Goal: Task Accomplishment & Management: Complete application form

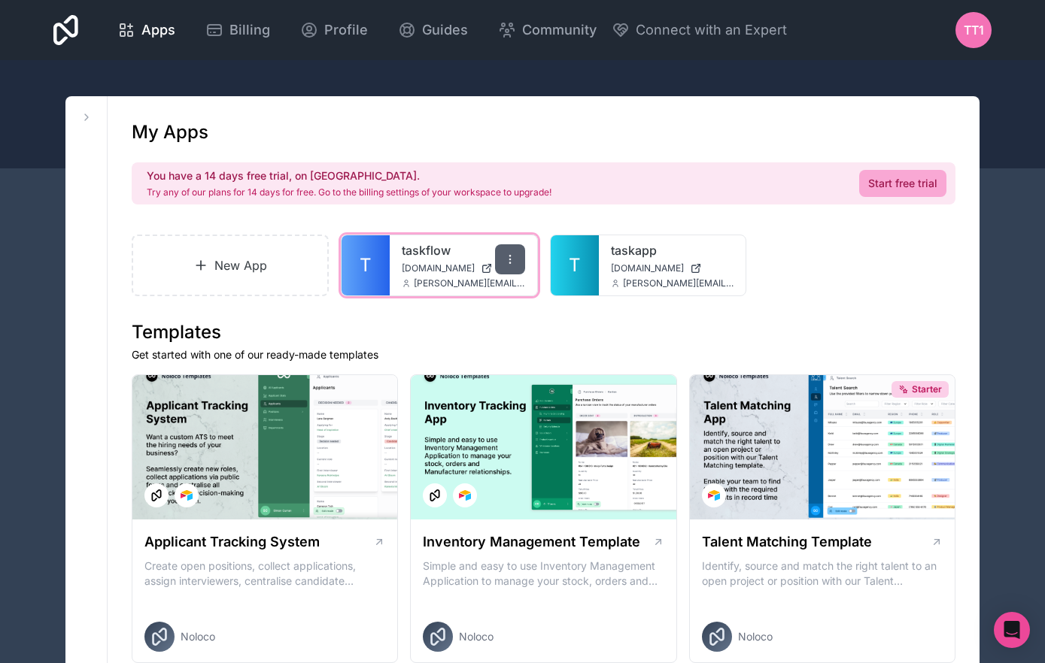
click at [514, 260] on icon at bounding box center [510, 259] width 12 height 12
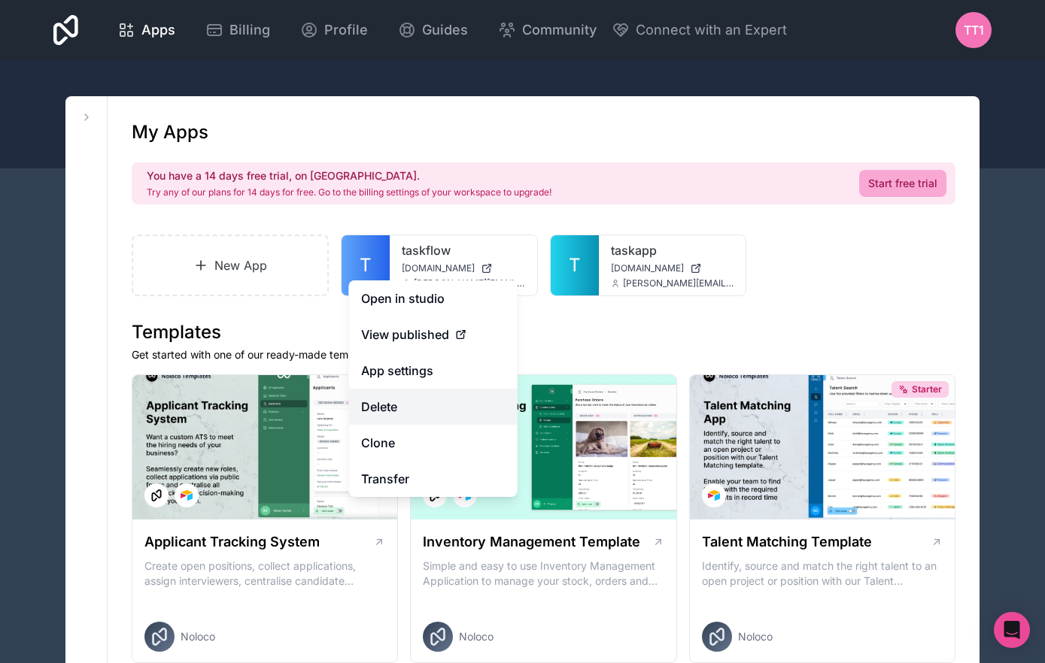
click at [426, 411] on button "Delete" at bounding box center [433, 407] width 168 height 36
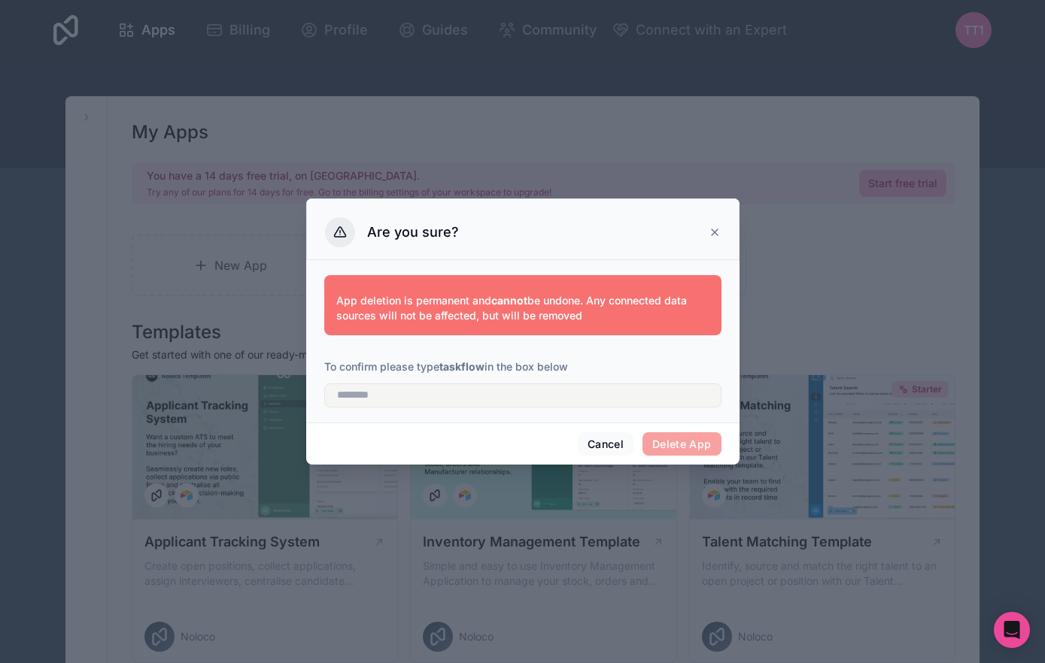
drag, startPoint x: 652, startPoint y: 414, endPoint x: 652, endPoint y: 403, distance: 11.3
click at [652, 414] on div "App deletion is permanent and cannot be undone. Any connected data sources will…" at bounding box center [522, 341] width 433 height 162
click at [652, 399] on input "text" at bounding box center [522, 396] width 397 height 24
type input "********"
click at [699, 434] on button "Delete App" at bounding box center [681, 444] width 79 height 24
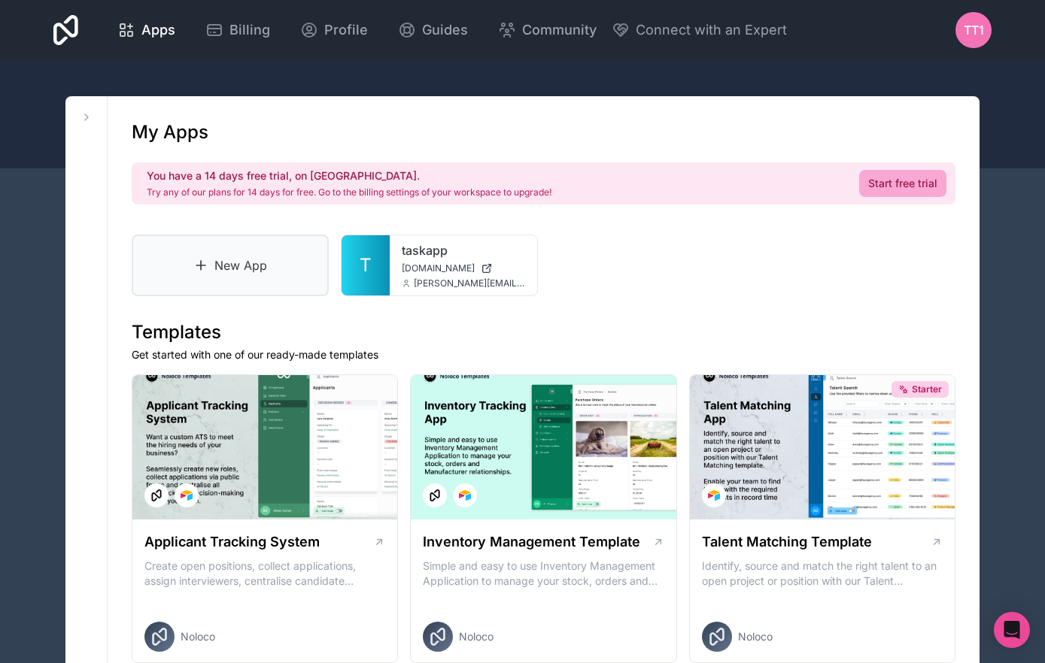
click at [214, 262] on link "New App" at bounding box center [230, 266] width 197 height 62
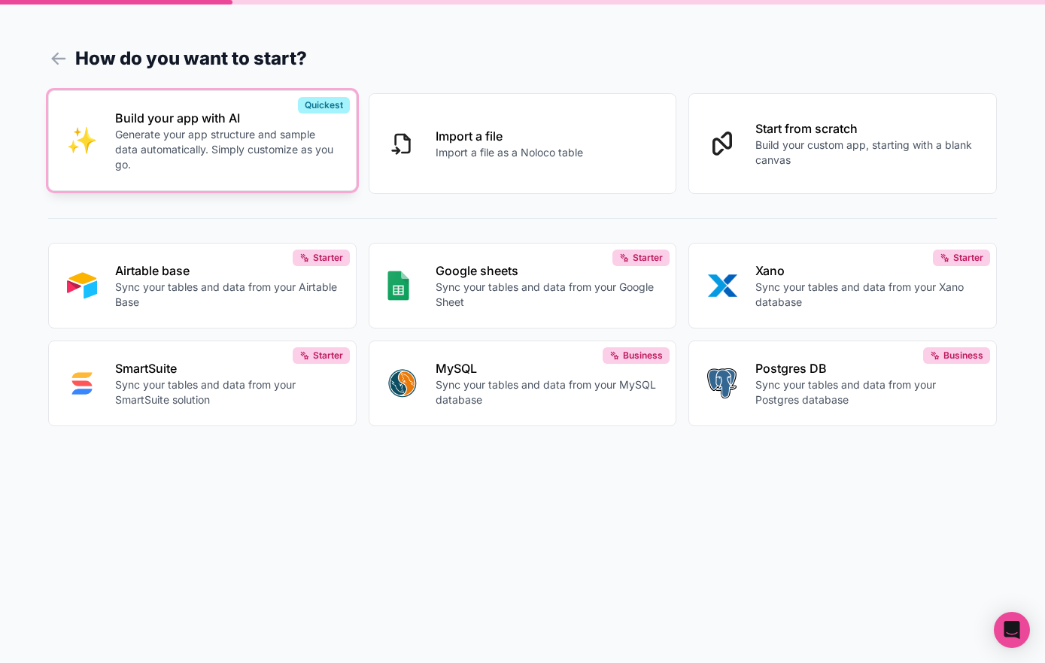
click at [287, 169] on p "Generate your app structure and sample data automatically. Simply customize as …" at bounding box center [226, 149] width 223 height 45
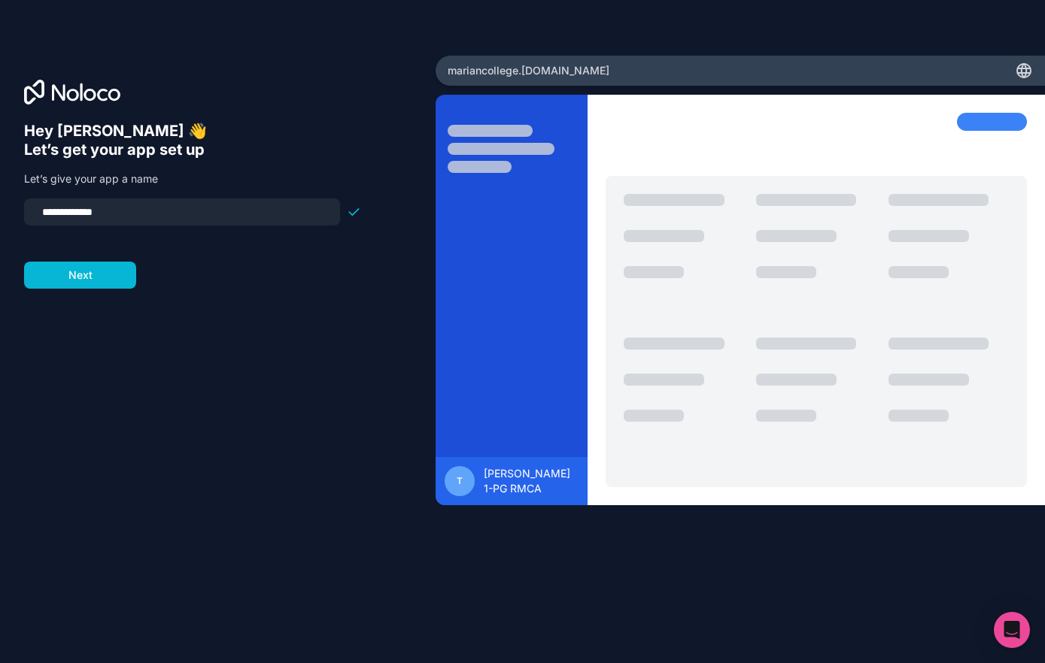
drag, startPoint x: 175, startPoint y: 214, endPoint x: -6, endPoint y: 209, distance: 181.3
click at [0, 209] on html "**********" at bounding box center [522, 331] width 1045 height 663
type input "********"
click at [117, 262] on button "Next" at bounding box center [80, 275] width 112 height 27
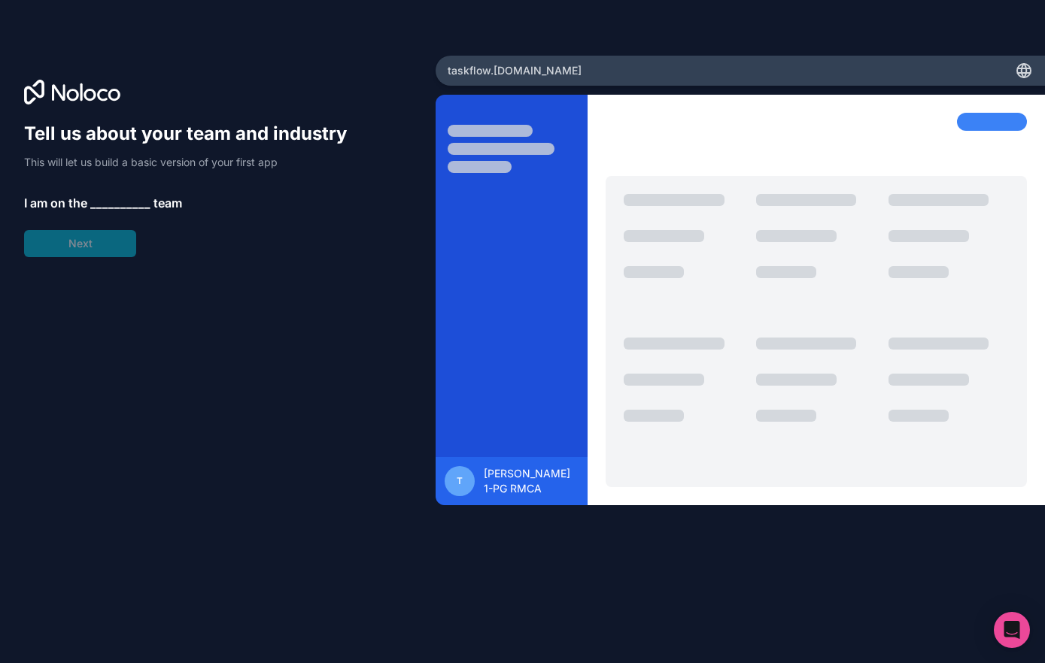
click at [127, 202] on span "__________" at bounding box center [120, 203] width 60 height 18
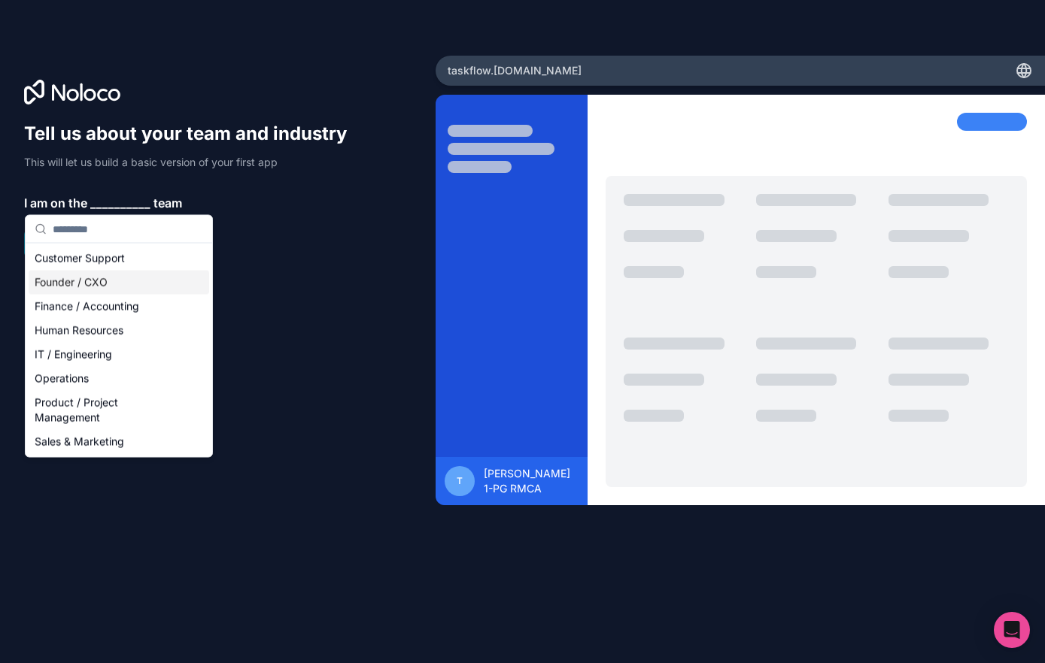
click at [123, 284] on div "Founder / CXO" at bounding box center [119, 283] width 181 height 24
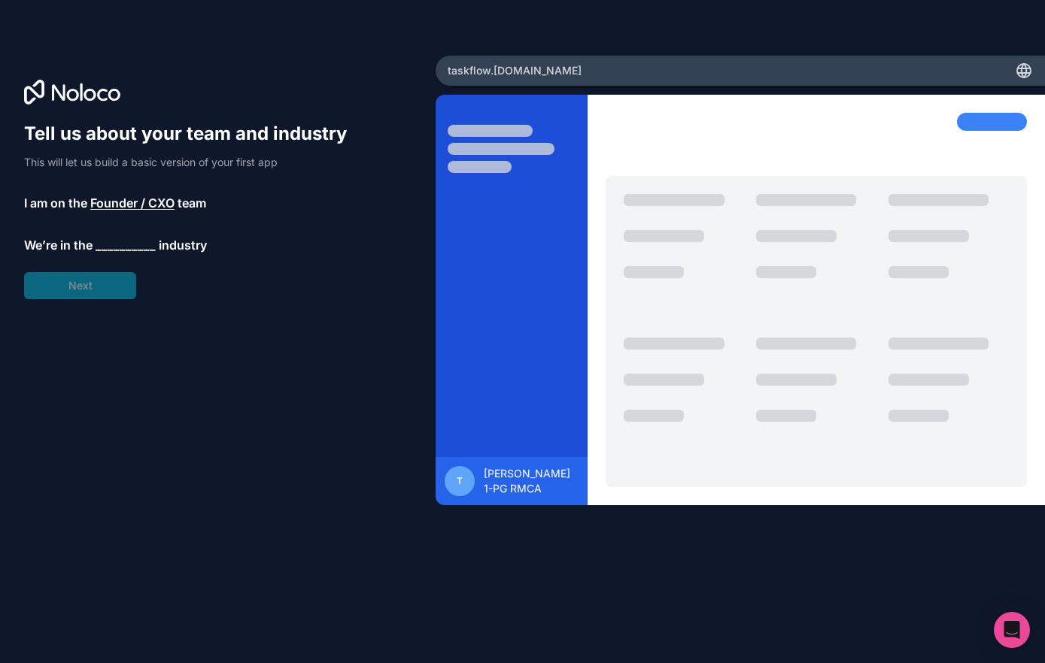
click at [132, 244] on span "__________" at bounding box center [126, 245] width 60 height 18
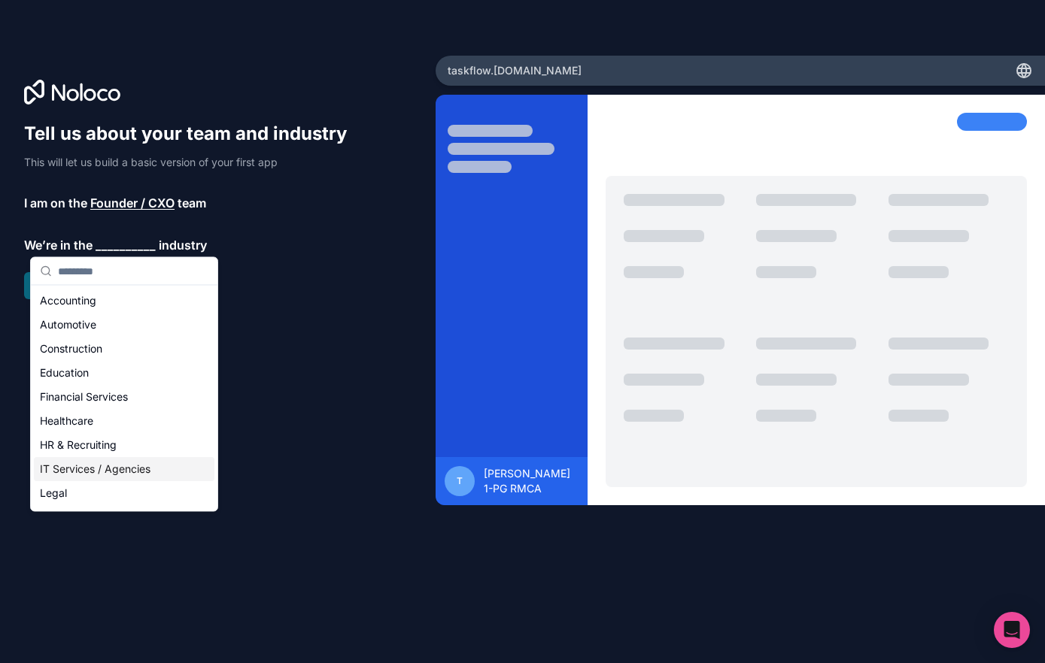
click at [137, 464] on div "IT Services / Agencies" at bounding box center [124, 469] width 181 height 24
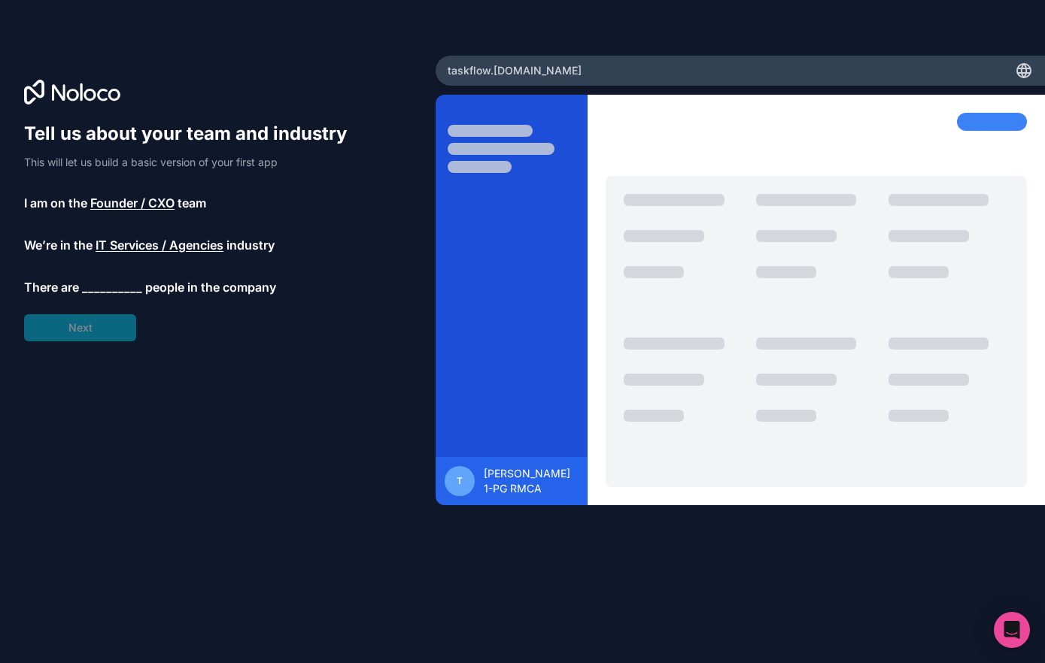
click at [110, 287] on span "__________" at bounding box center [112, 287] width 60 height 18
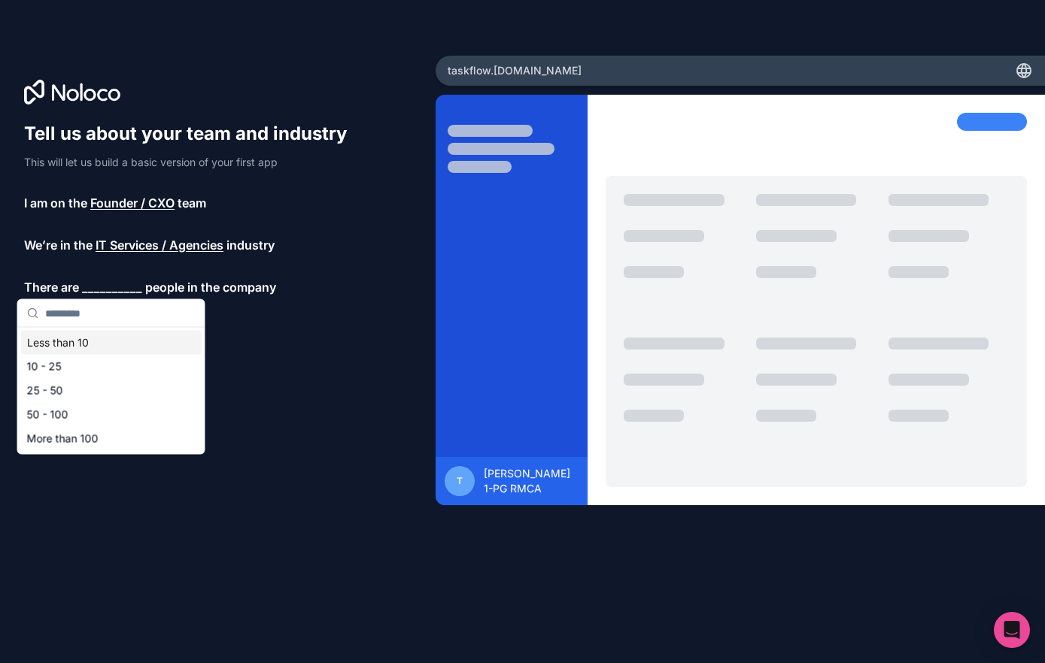
click at [92, 335] on div "Less than 10" at bounding box center [111, 343] width 181 height 24
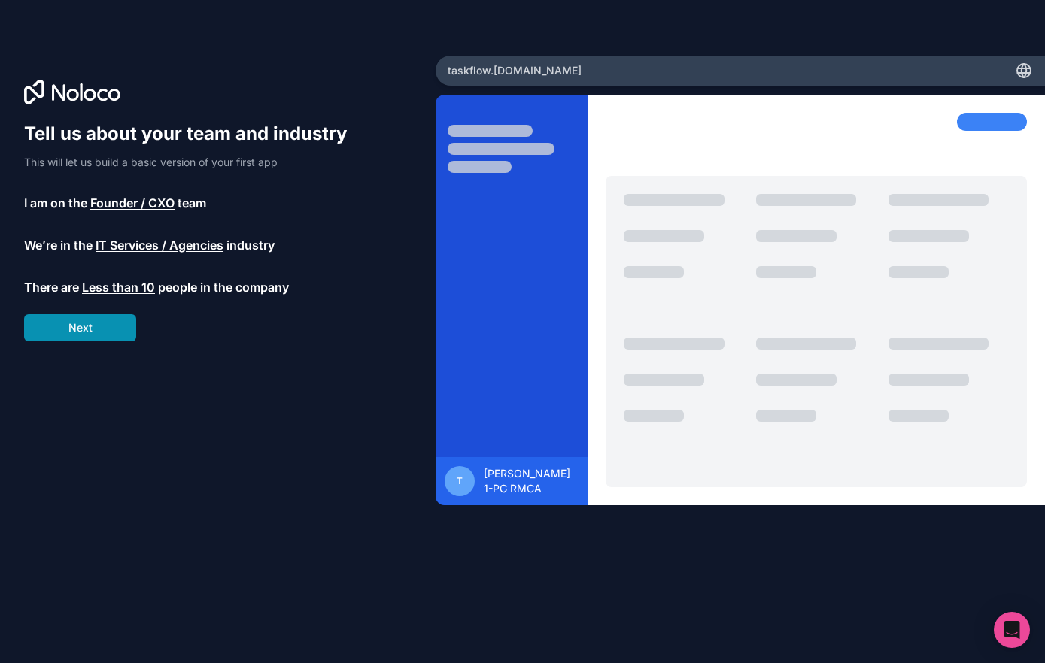
click at [92, 329] on button "Next" at bounding box center [80, 327] width 112 height 27
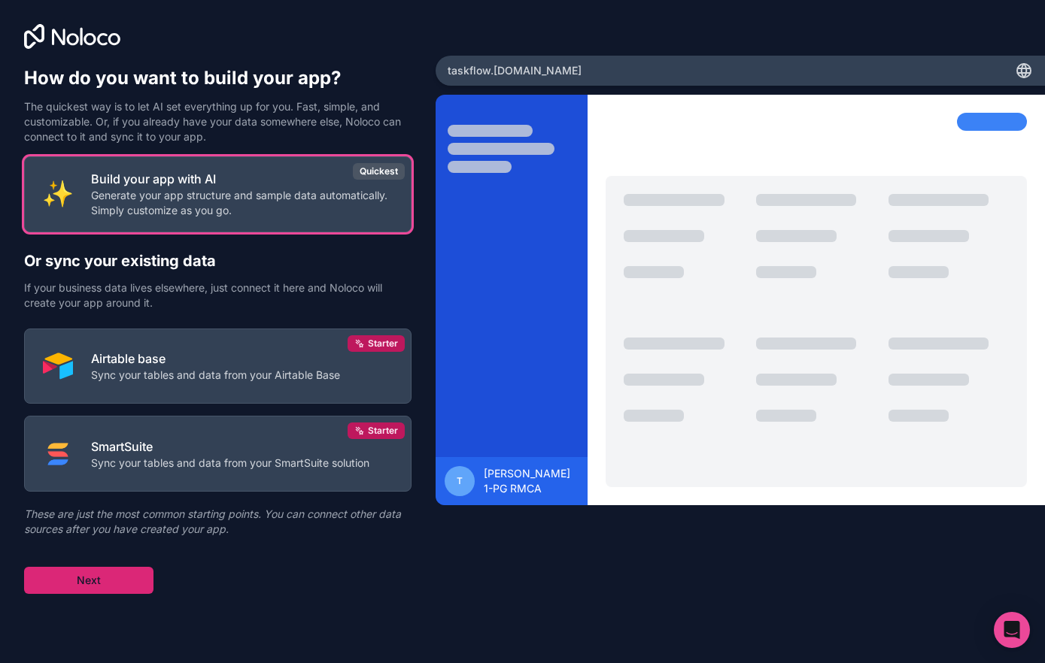
click at [131, 582] on button "Next" at bounding box center [88, 580] width 129 height 27
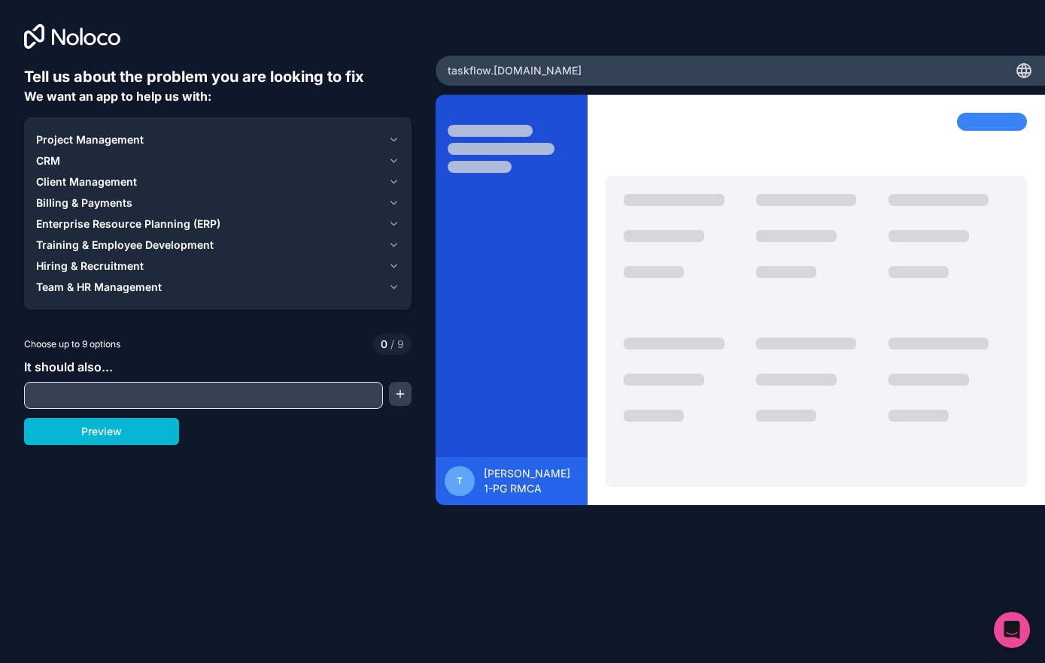
click at [390, 138] on icon "button" at bounding box center [393, 139] width 6 height 3
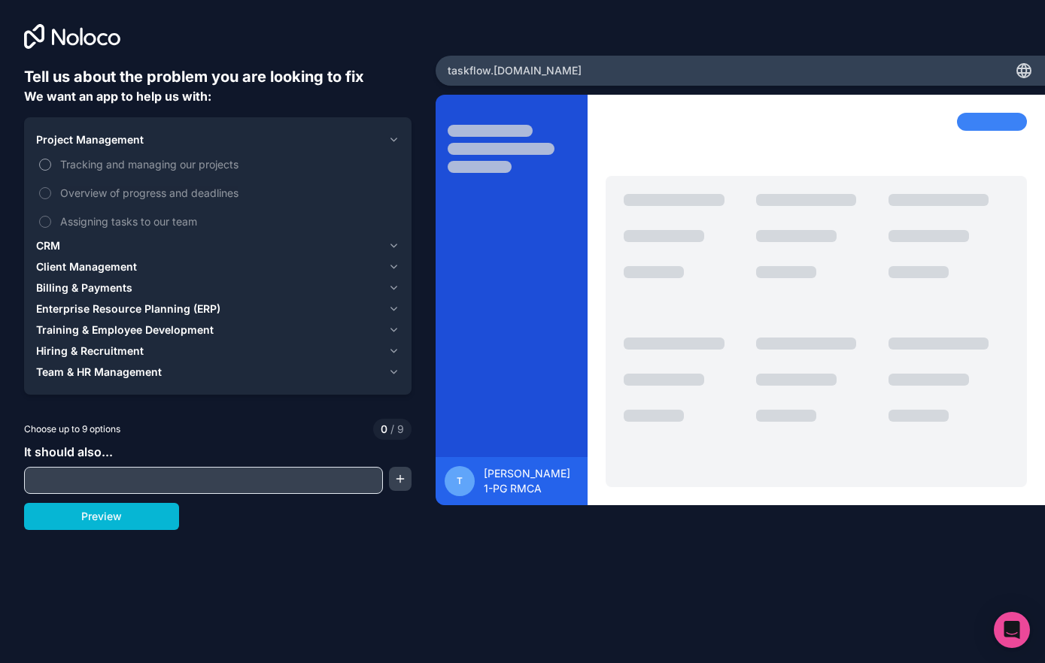
click at [108, 160] on span "Tracking and managing our projects" at bounding box center [228, 164] width 336 height 16
click at [51, 160] on button "Tracking and managing our projects" at bounding box center [45, 165] width 12 height 12
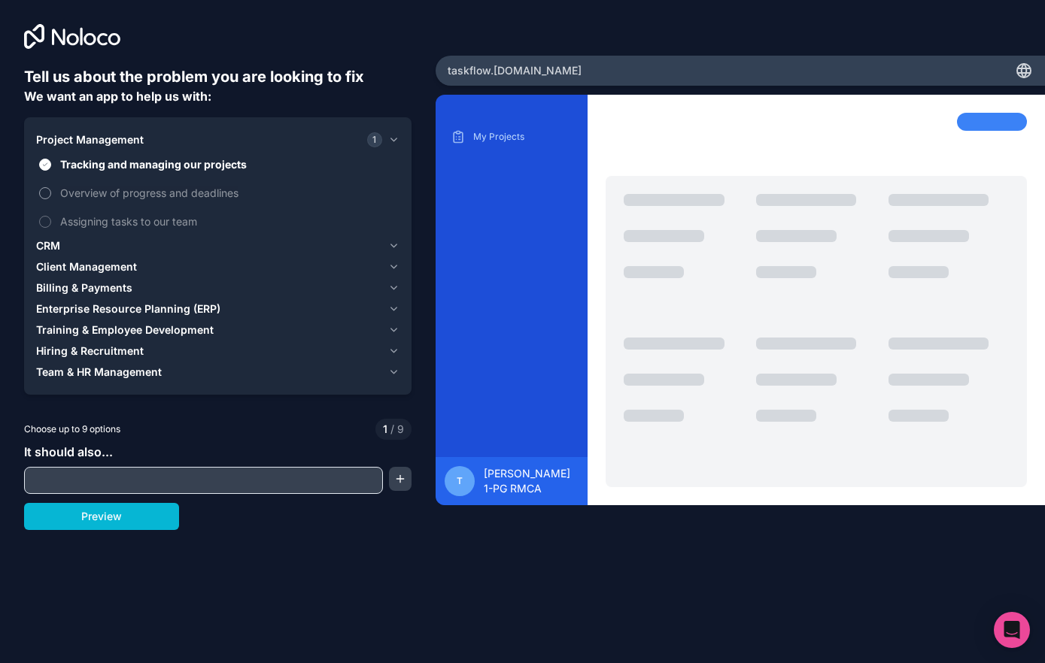
click at [46, 193] on button "Overview of progress and deadlines" at bounding box center [45, 193] width 12 height 12
click at [47, 223] on button "Assigning tasks to our team" at bounding box center [45, 222] width 12 height 12
click at [129, 481] on input "text" at bounding box center [203, 480] width 351 height 21
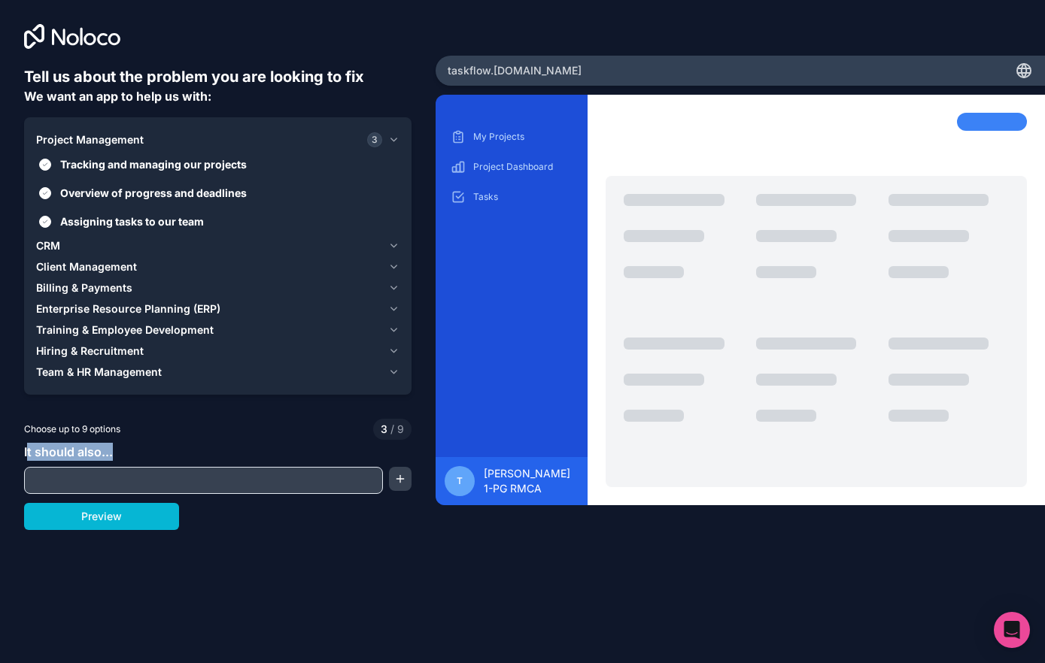
drag, startPoint x: 29, startPoint y: 451, endPoint x: 111, endPoint y: 452, distance: 82.0
click at [111, 452] on span "It should also..." at bounding box center [68, 452] width 89 height 15
drag, startPoint x: 26, startPoint y: 453, endPoint x: 126, endPoint y: 451, distance: 100.0
click at [126, 451] on div "It should also..." at bounding box center [217, 468] width 387 height 51
copy span "It should also..."
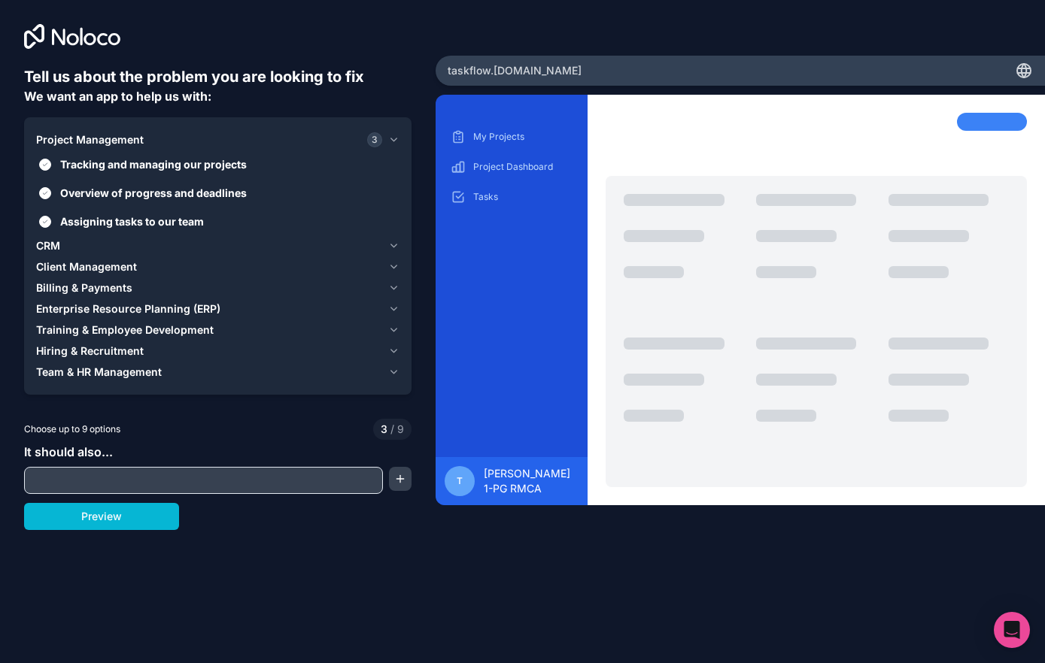
click at [218, 482] on input "text" at bounding box center [203, 480] width 351 height 21
paste input "**********"
type input "**********"
click at [405, 484] on button "button" at bounding box center [400, 479] width 23 height 24
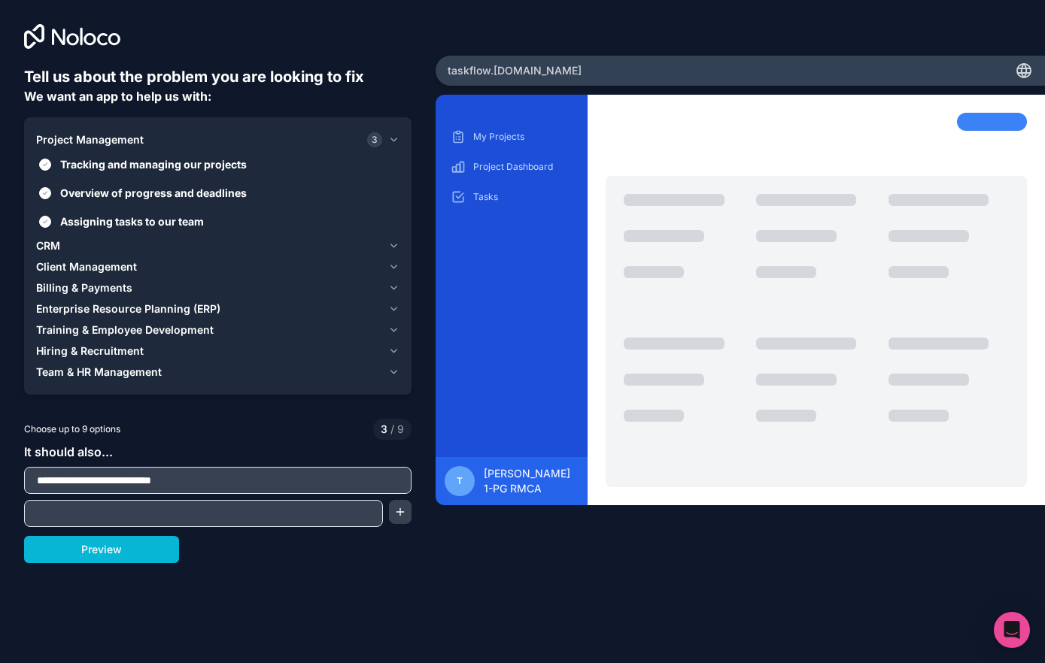
click at [105, 514] on input "text" at bounding box center [203, 513] width 351 height 21
paste input "**********"
type input "**********"
drag, startPoint x: 402, startPoint y: 513, endPoint x: 367, endPoint y: 511, distance: 35.4
click at [402, 513] on button "button" at bounding box center [400, 512] width 23 height 24
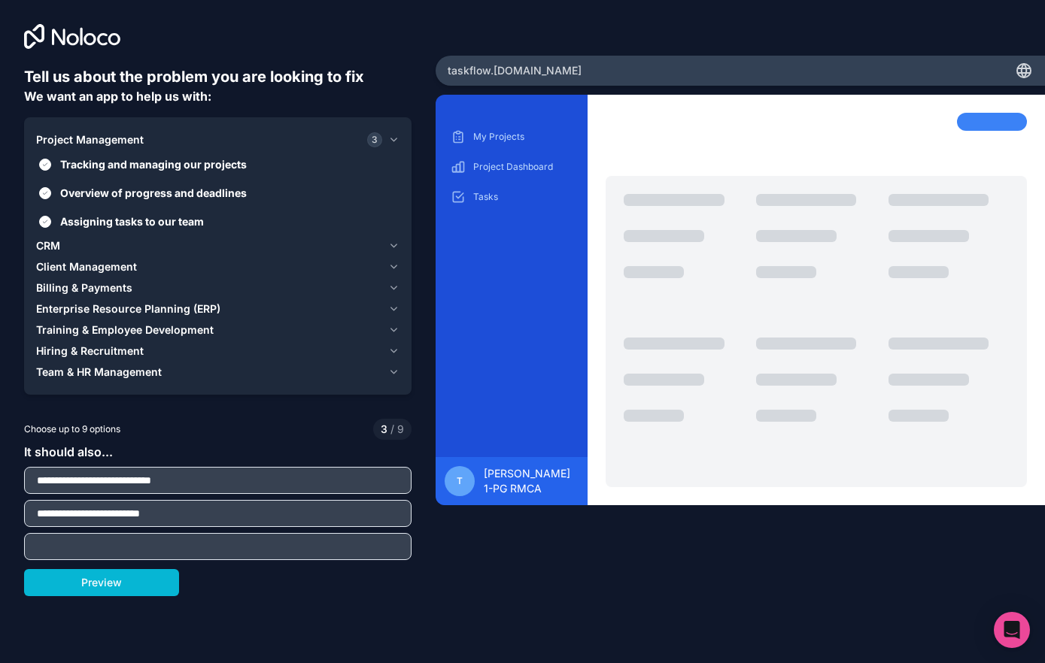
click at [163, 542] on input "text" at bounding box center [218, 546] width 380 height 21
paste input "**********"
type input "**********"
click at [407, 559] on div "**********" at bounding box center [217, 546] width 387 height 27
click at [134, 578] on button "Preview" at bounding box center [101, 582] width 155 height 27
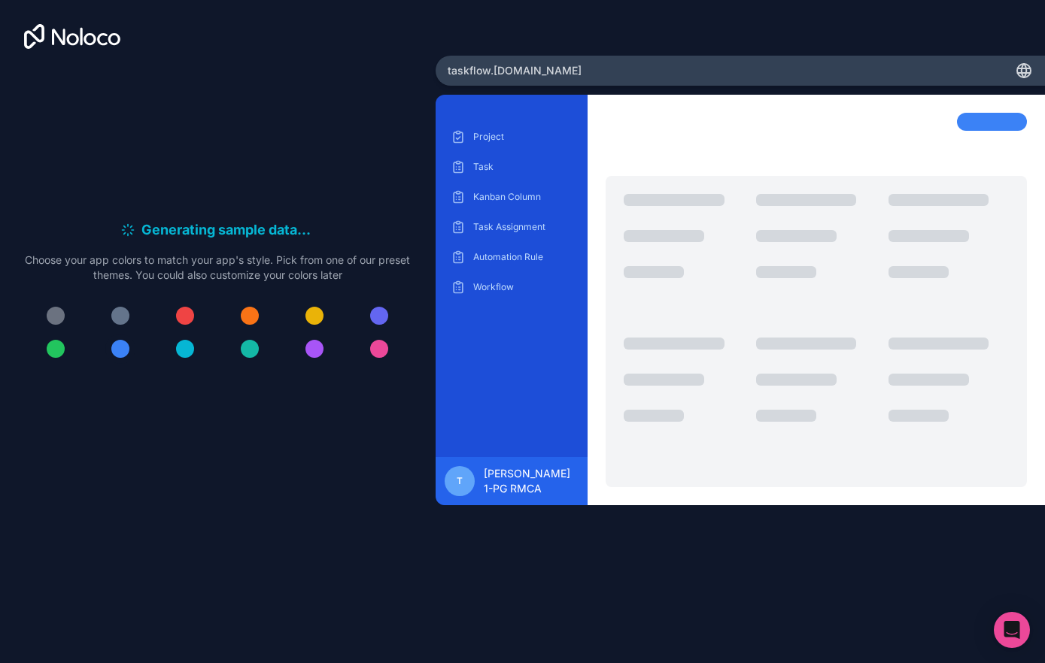
click at [122, 352] on div at bounding box center [120, 349] width 18 height 18
drag, startPoint x: 185, startPoint y: 350, endPoint x: 128, endPoint y: 349, distance: 57.2
click at [185, 350] on div at bounding box center [185, 349] width 18 height 18
click at [121, 347] on div at bounding box center [120, 349] width 18 height 18
click at [517, 133] on p "Project" at bounding box center [523, 137] width 100 height 12
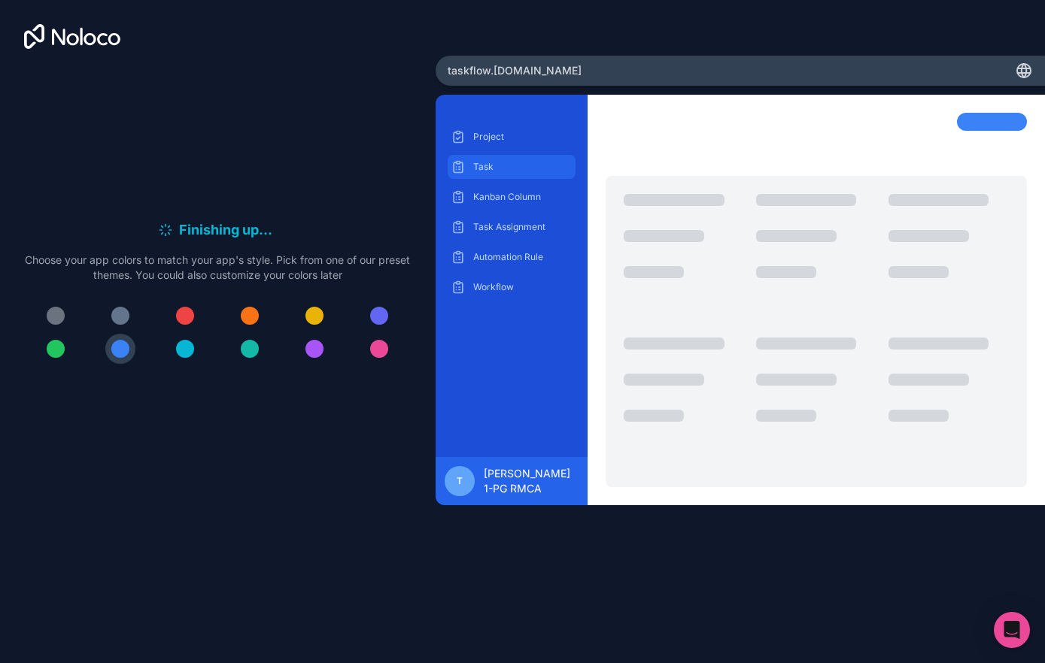
click at [490, 172] on p "Task" at bounding box center [523, 167] width 100 height 12
click at [184, 347] on div at bounding box center [185, 349] width 18 height 18
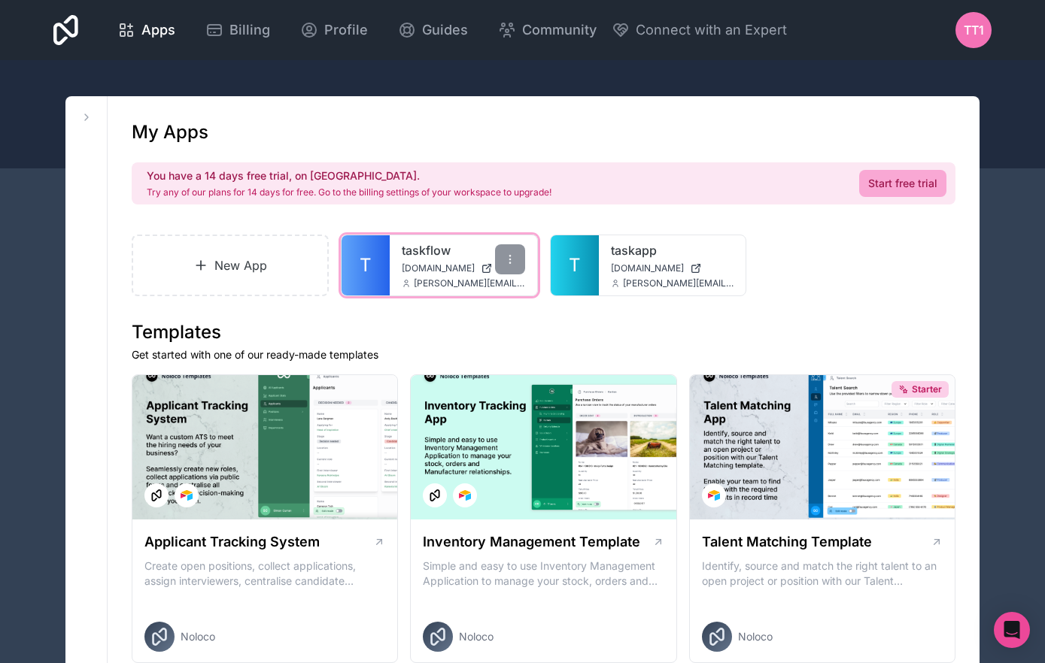
click at [436, 256] on link "taskflow" at bounding box center [463, 250] width 123 height 18
click at [383, 257] on link "T" at bounding box center [365, 265] width 48 height 60
click at [726, 76] on div at bounding box center [522, 114] width 1045 height 108
click at [83, 120] on icon at bounding box center [86, 117] width 12 height 12
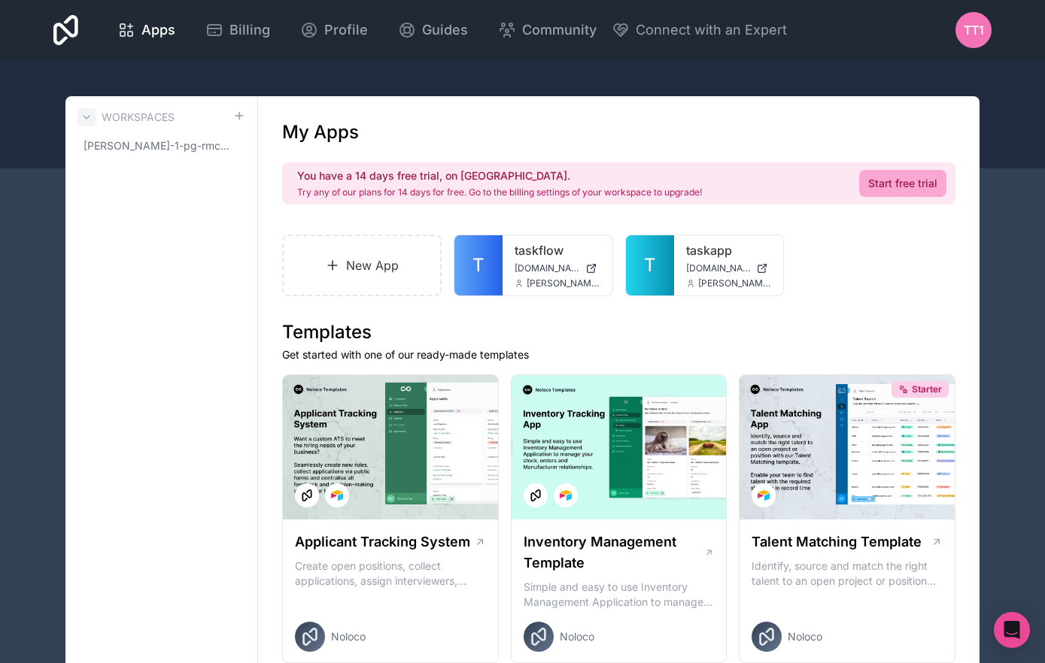
click at [83, 120] on icon at bounding box center [86, 117] width 12 height 12
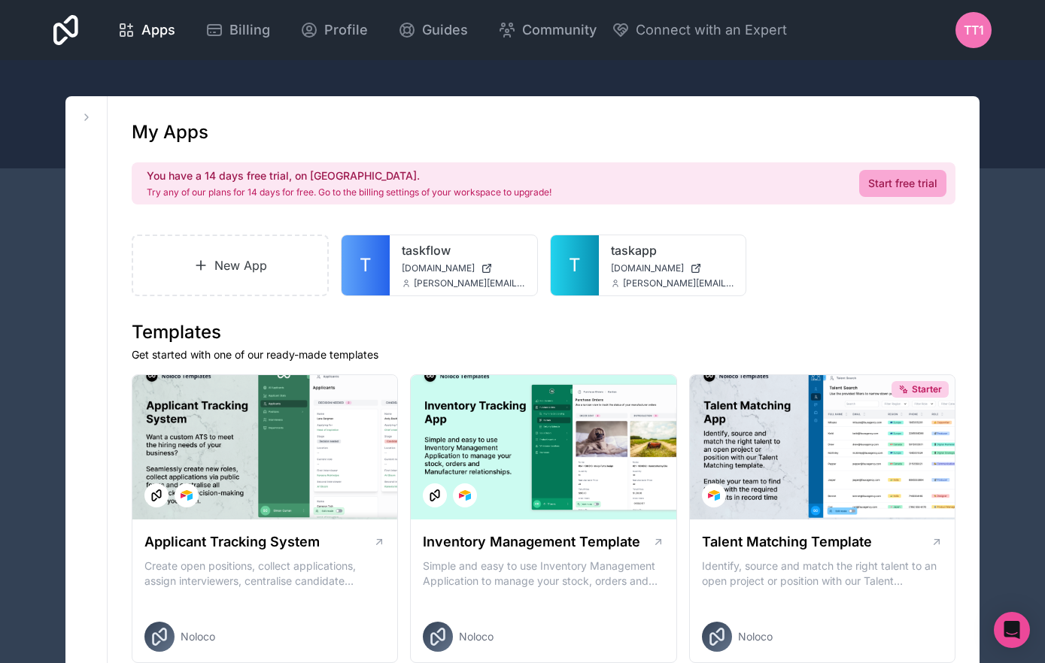
click at [969, 23] on span "TT1" at bounding box center [973, 30] width 20 height 18
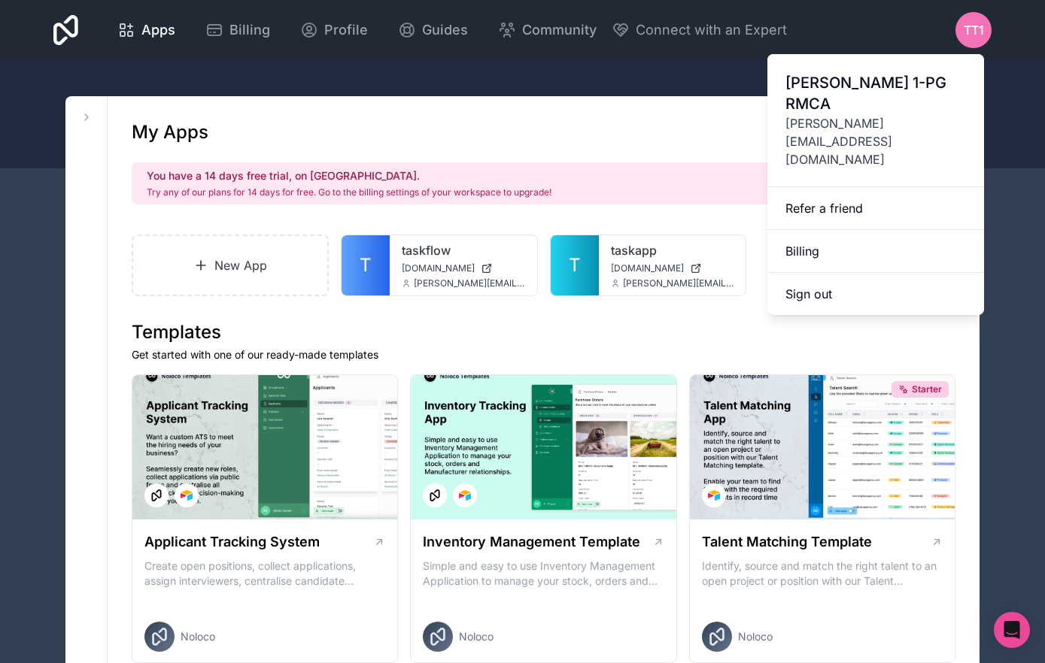
click at [969, 23] on span "TT1" at bounding box center [973, 30] width 20 height 18
click at [654, 23] on span "Connect with an Expert" at bounding box center [711, 30] width 151 height 21
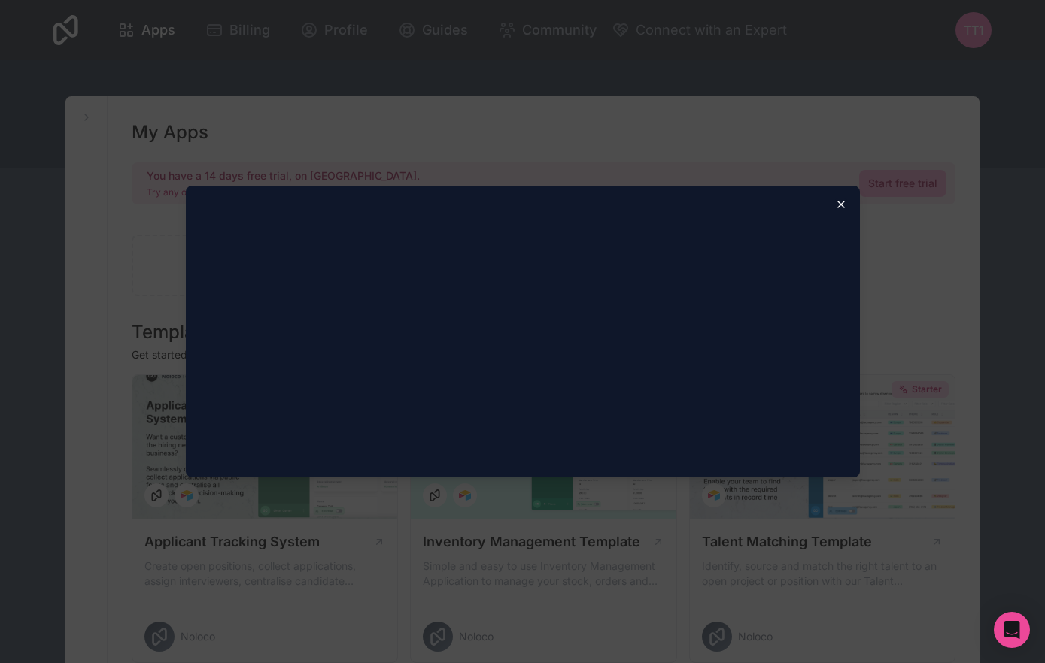
click at [842, 205] on icon "button" at bounding box center [841, 205] width 12 height 12
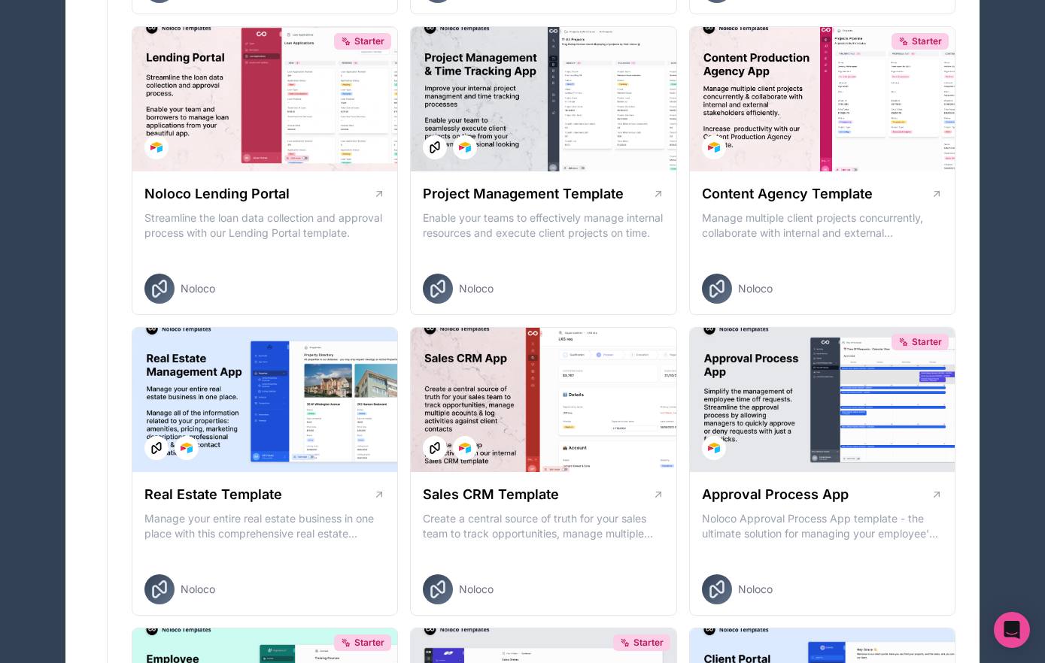
scroll to position [648, 0]
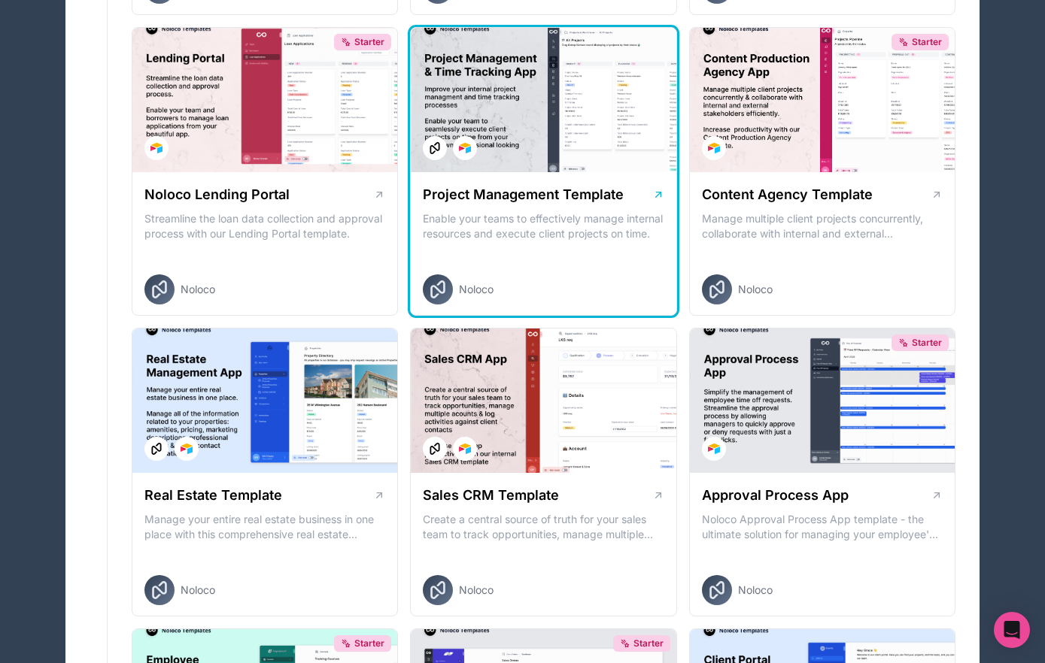
click at [590, 149] on div at bounding box center [543, 100] width 265 height 144
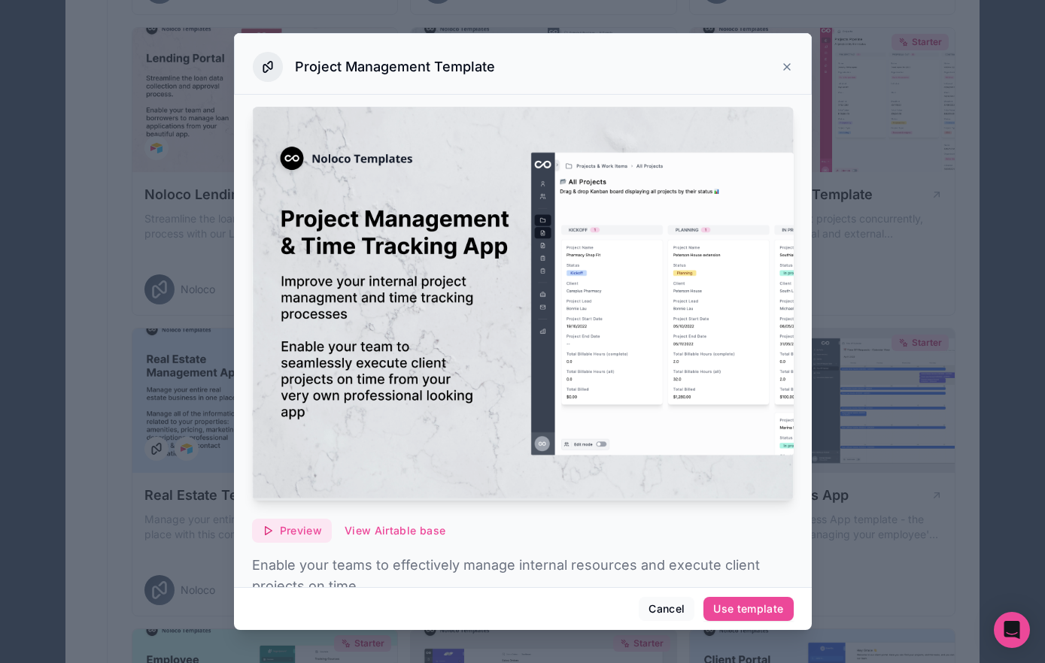
click at [294, 527] on span "Preview" at bounding box center [301, 531] width 42 height 14
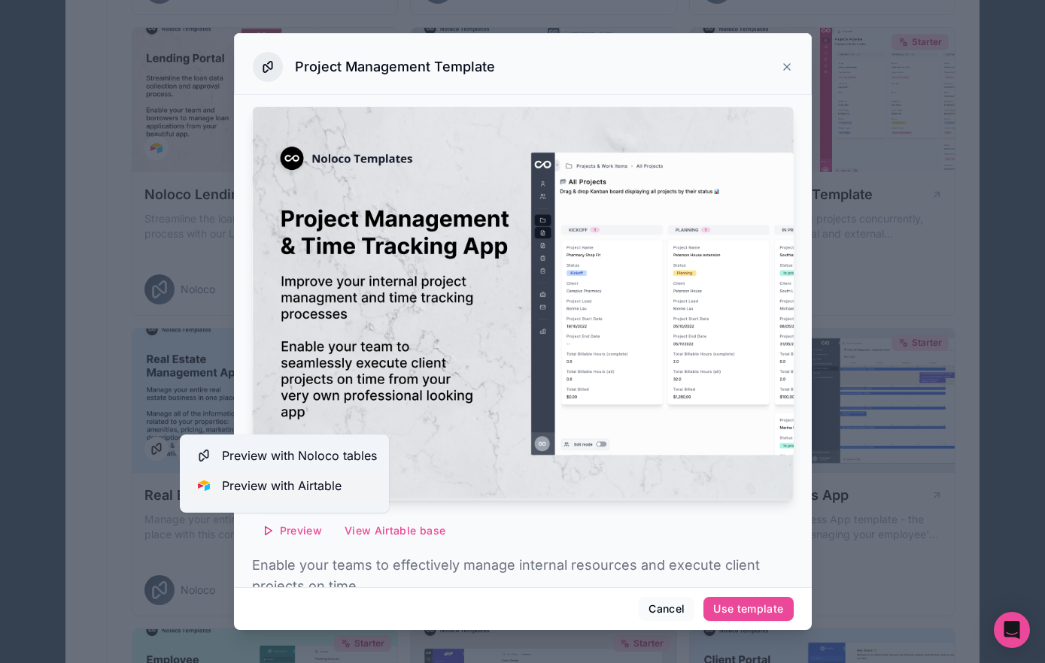
click at [288, 485] on span "Preview with Airtable" at bounding box center [282, 486] width 120 height 18
click at [786, 70] on icon at bounding box center [787, 67] width 12 height 12
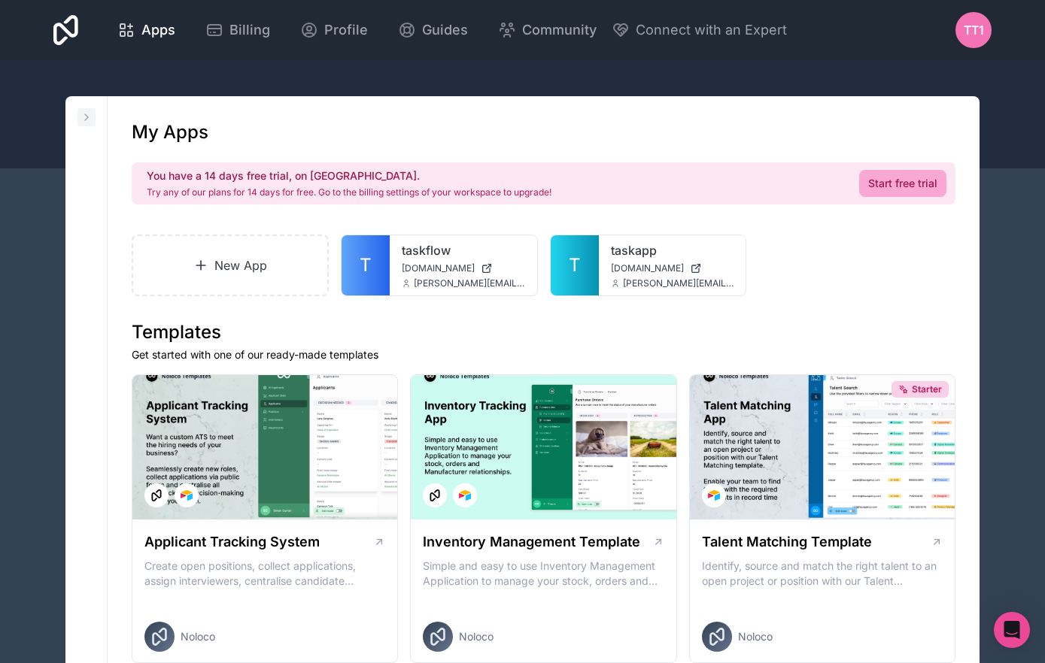
click at [89, 116] on icon at bounding box center [86, 117] width 12 height 12
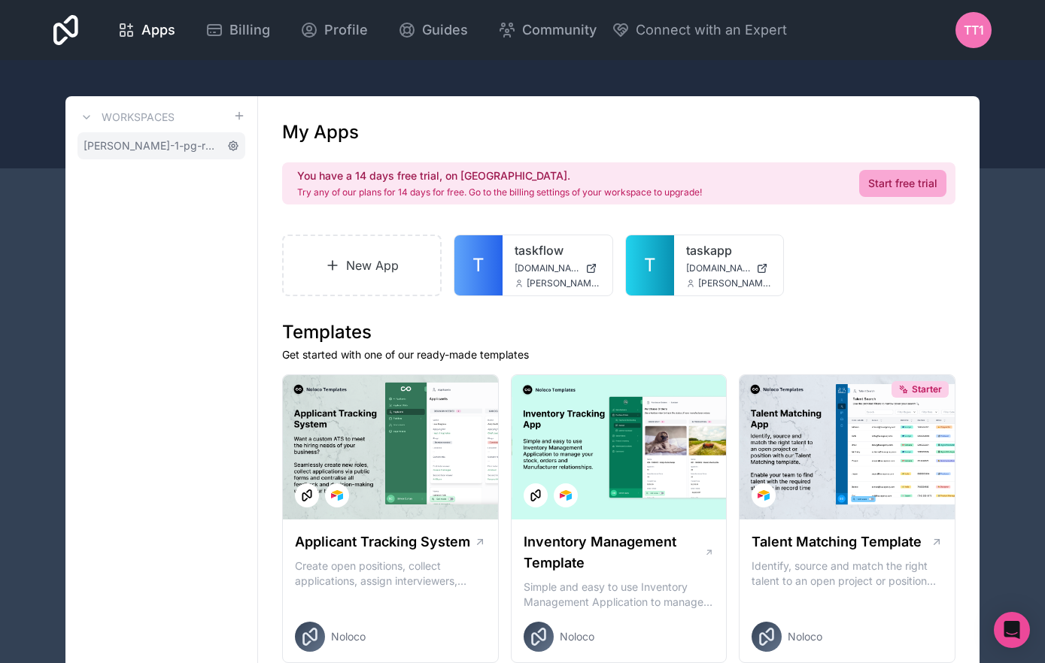
click at [234, 145] on icon at bounding box center [233, 145] width 3 height 3
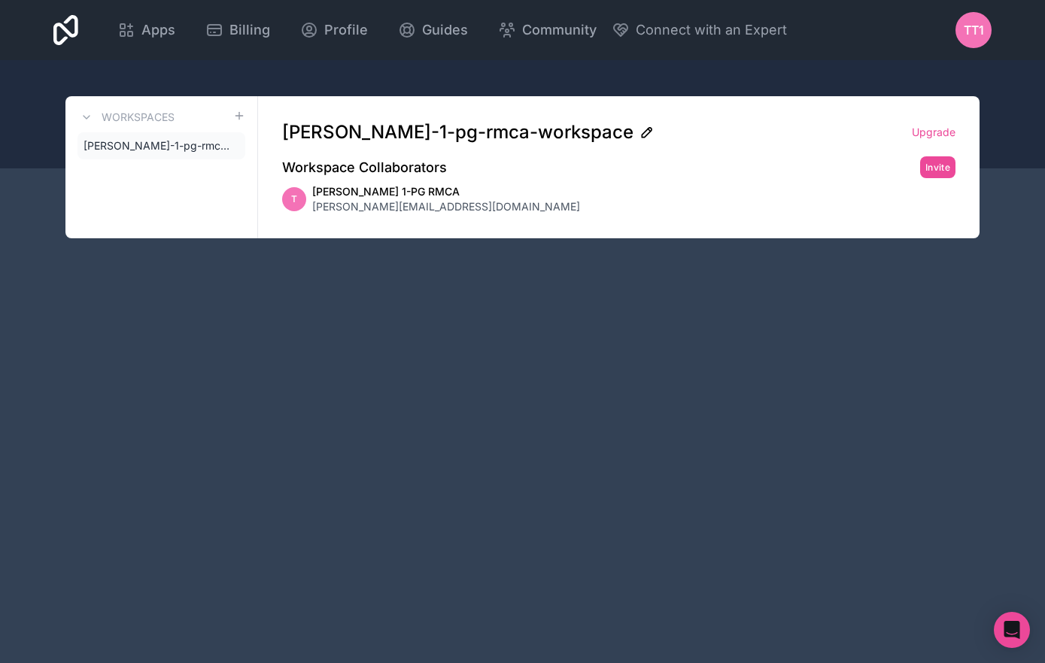
click at [639, 134] on icon at bounding box center [646, 132] width 15 height 15
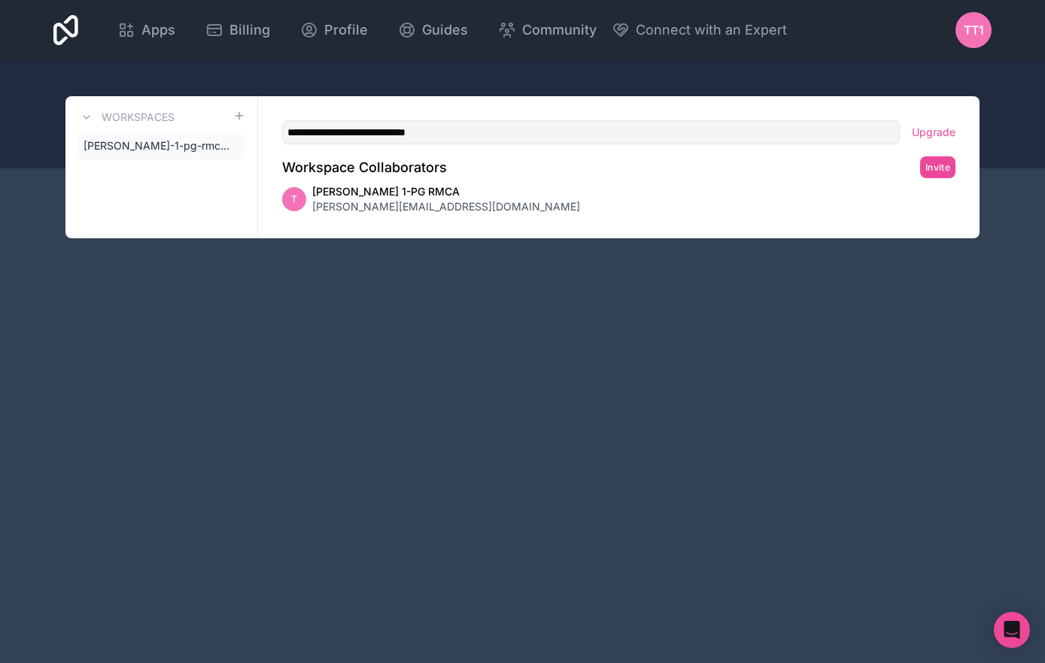
drag, startPoint x: 360, startPoint y: 129, endPoint x: 220, endPoint y: 129, distance: 140.7
click at [220, 129] on div "**********" at bounding box center [522, 167] width 914 height 142
type input "**********"
click at [754, 174] on div "Workspace Collaborators Invite" at bounding box center [618, 167] width 673 height 22
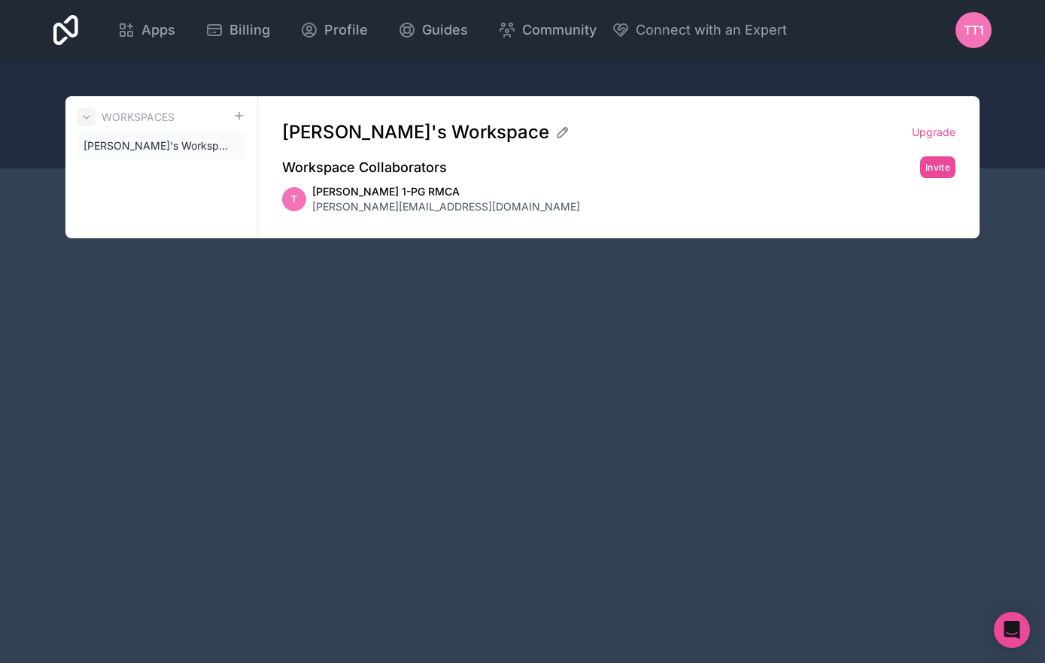
click at [95, 114] on button at bounding box center [86, 117] width 18 height 18
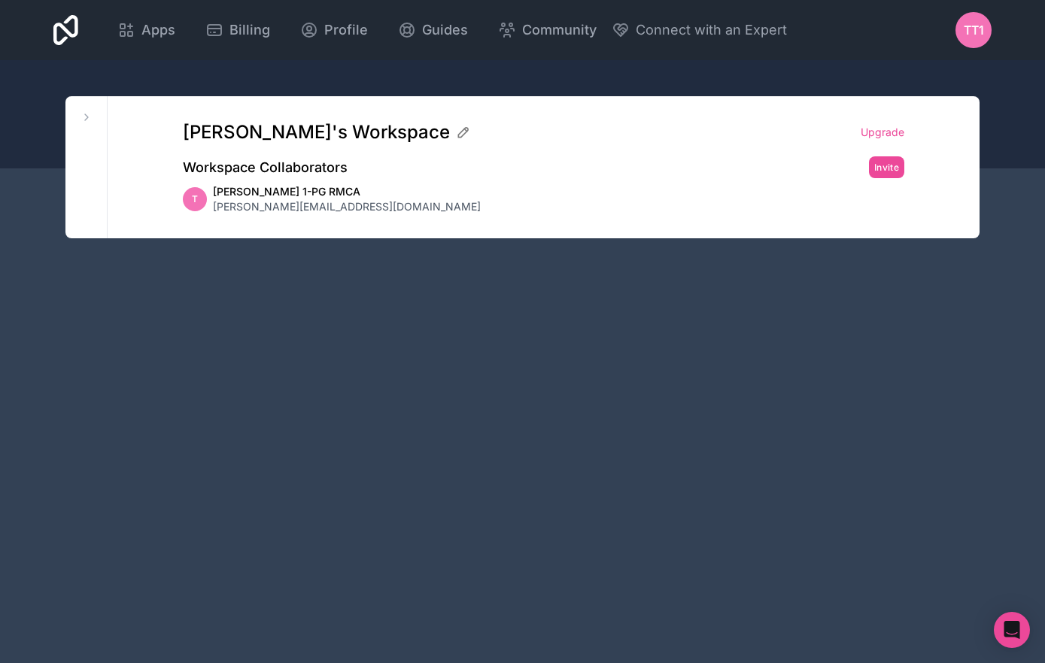
click at [349, 190] on span "Tony Thomas 1-PG RMCA" at bounding box center [347, 191] width 268 height 15
click at [315, 196] on span "Tony Thomas 1-PG RMCA" at bounding box center [347, 191] width 268 height 15
click at [88, 120] on icon at bounding box center [86, 117] width 12 height 12
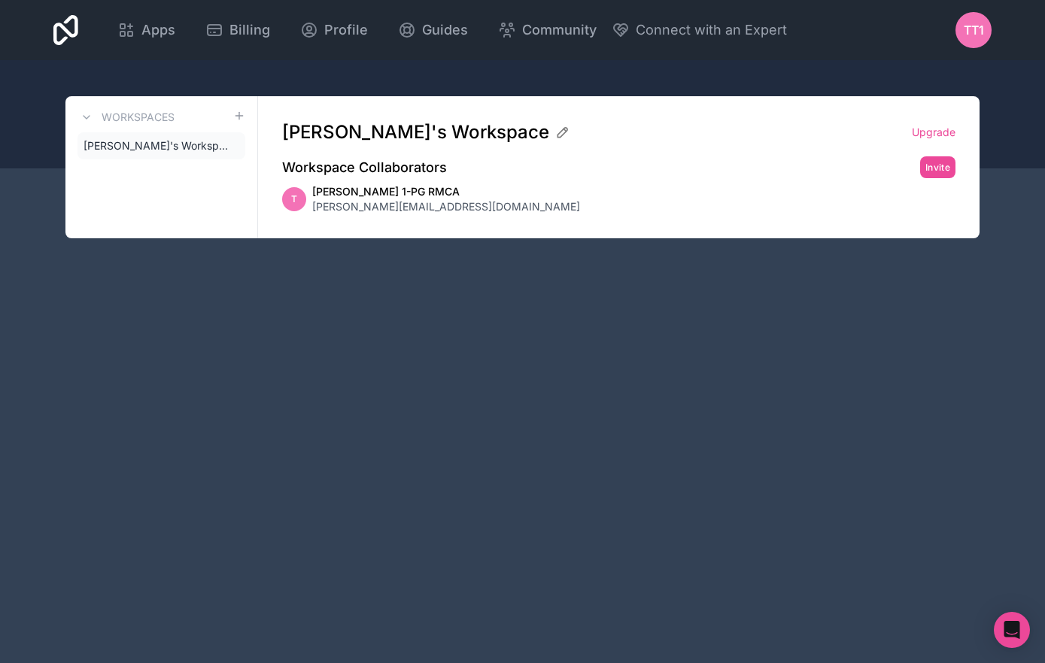
drag, startPoint x: 308, startPoint y: 76, endPoint x: 293, endPoint y: 77, distance: 15.1
click at [308, 76] on div at bounding box center [522, 114] width 1045 height 108
click at [121, 147] on span "Tony's Workspace" at bounding box center [152, 145] width 138 height 15
drag, startPoint x: 372, startPoint y: 193, endPoint x: 322, endPoint y: 189, distance: 49.8
click at [372, 193] on span "Tony Thomas 1-PG RMCA" at bounding box center [446, 191] width 268 height 15
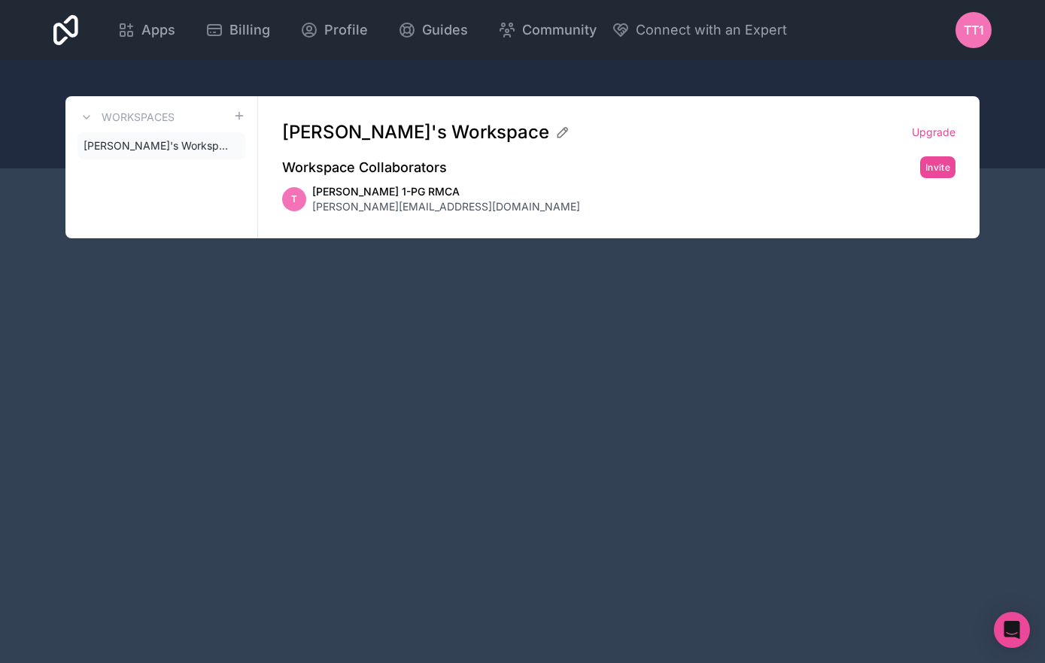
click at [299, 196] on div "T" at bounding box center [294, 199] width 24 height 24
click at [77, 116] on div "Workspaces Tony's Workspace" at bounding box center [161, 167] width 193 height 142
click at [88, 114] on icon at bounding box center [86, 117] width 12 height 12
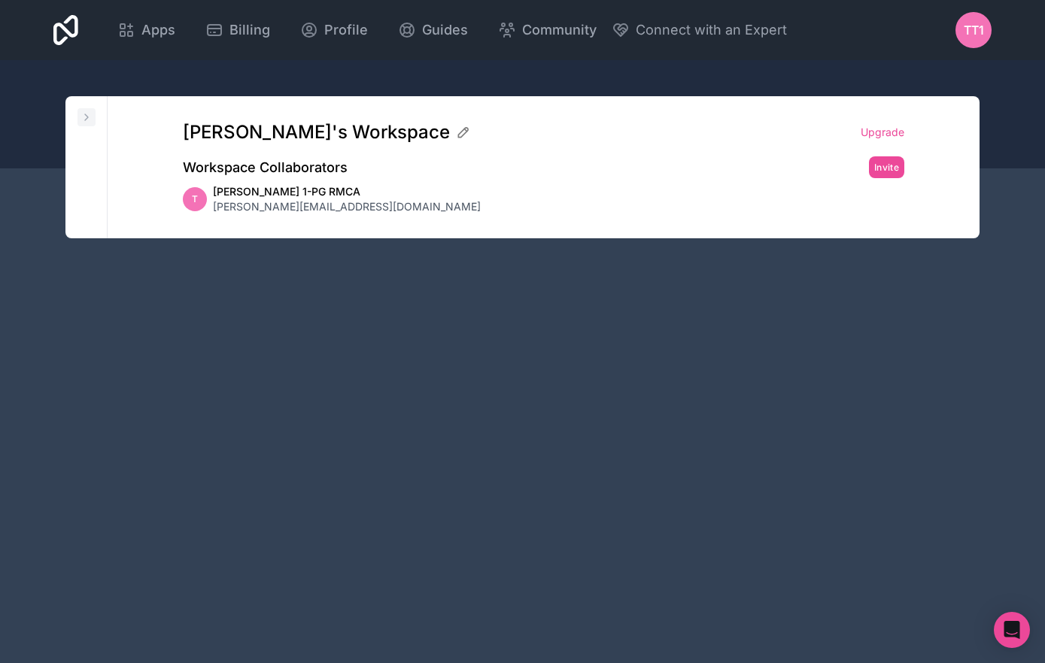
click at [88, 114] on icon at bounding box center [86, 117] width 12 height 12
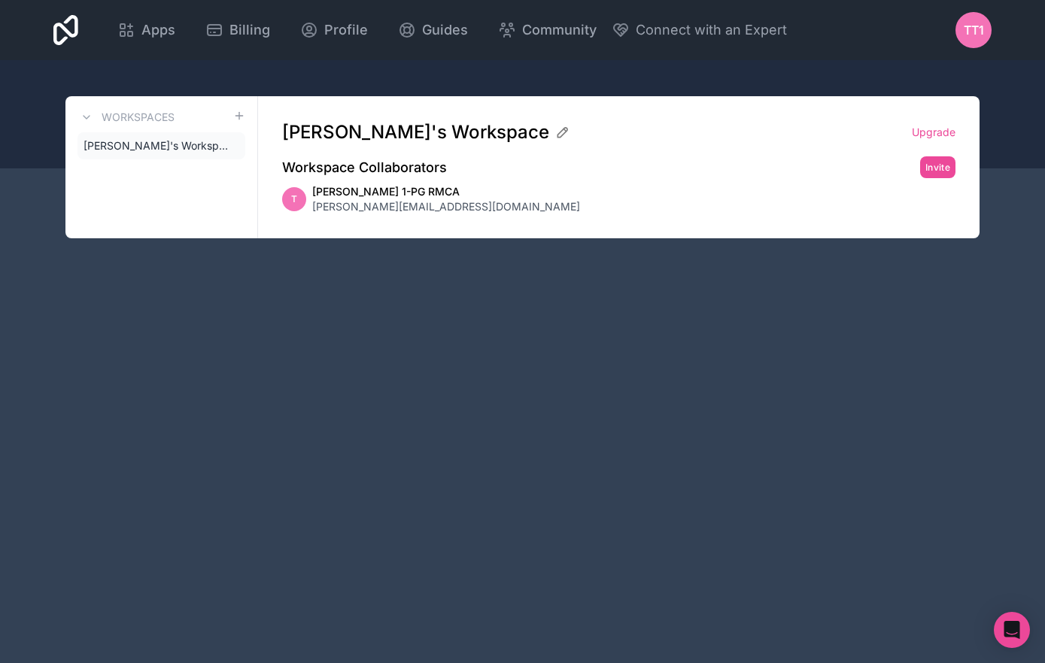
click at [614, 44] on div "Apps Billing Profile Guides Community Connect with an Expert" at bounding box center [444, 30] width 684 height 36
click at [175, 29] on link "Apps" at bounding box center [146, 30] width 82 height 33
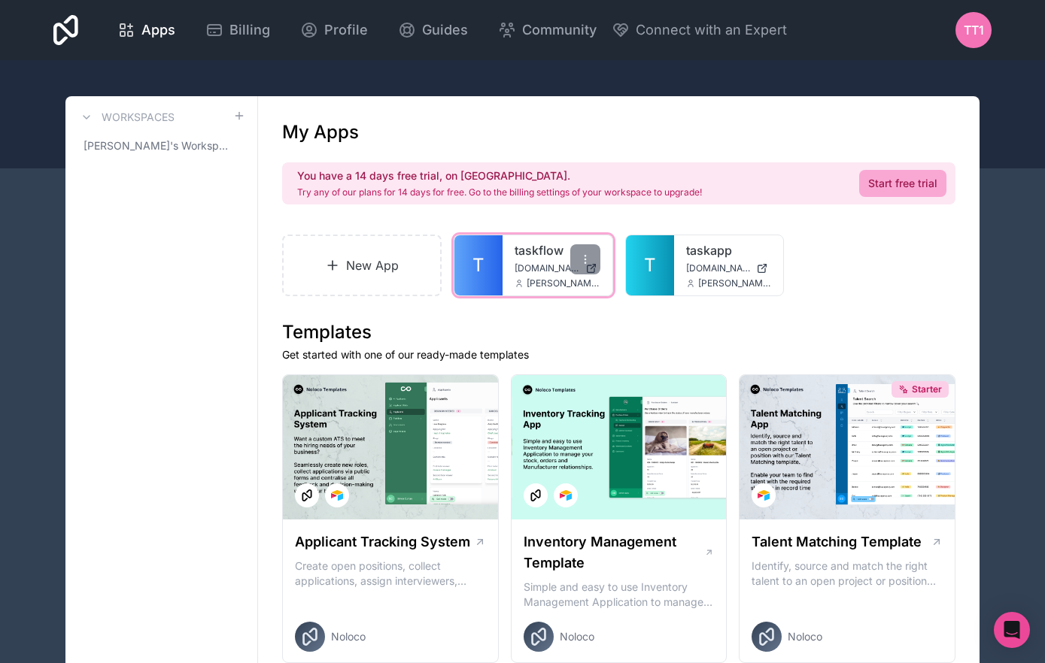
click at [526, 264] on span "taskflow.noloco.co" at bounding box center [546, 268] width 65 height 12
